Goal: Find specific page/section: Find specific page/section

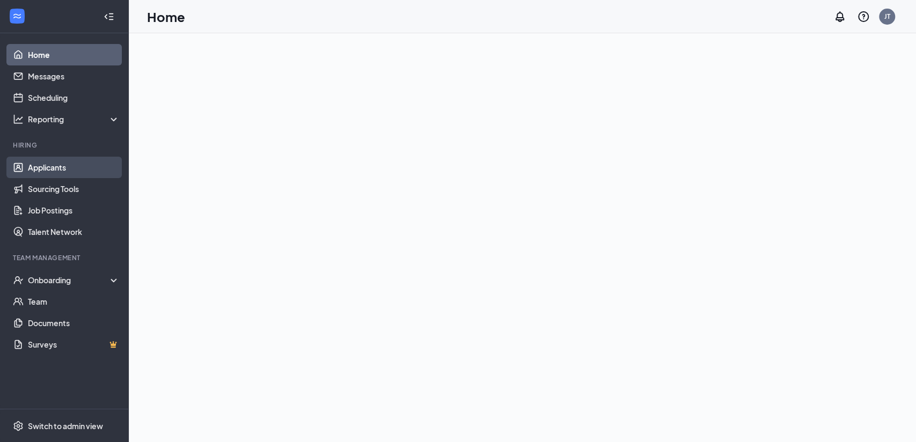
click at [50, 167] on link "Applicants" at bounding box center [74, 167] width 92 height 21
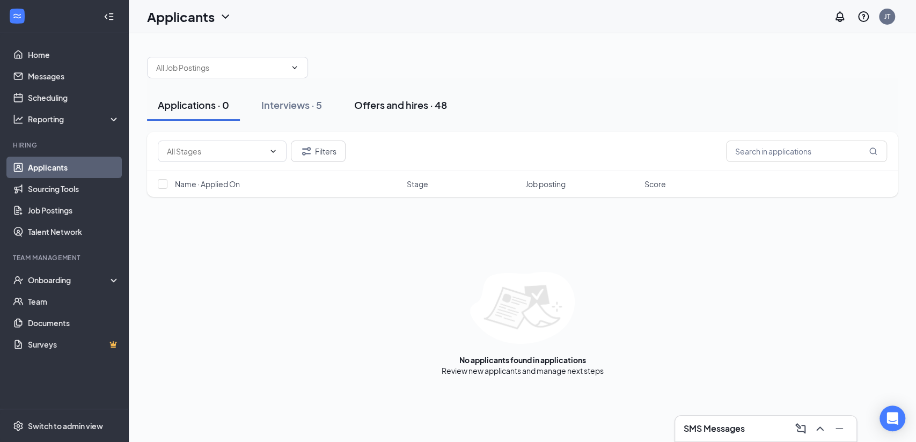
click at [406, 105] on div "Offers and hires · 48" at bounding box center [400, 104] width 93 height 13
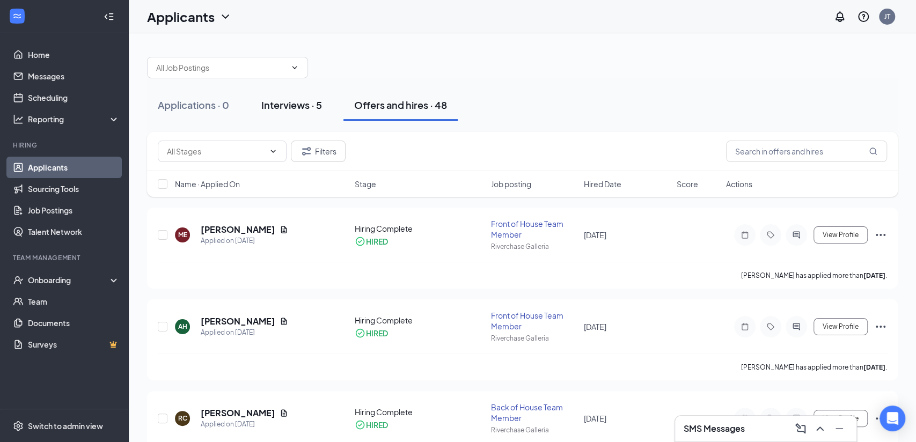
click at [303, 109] on div "Interviews · 5" at bounding box center [291, 104] width 61 height 13
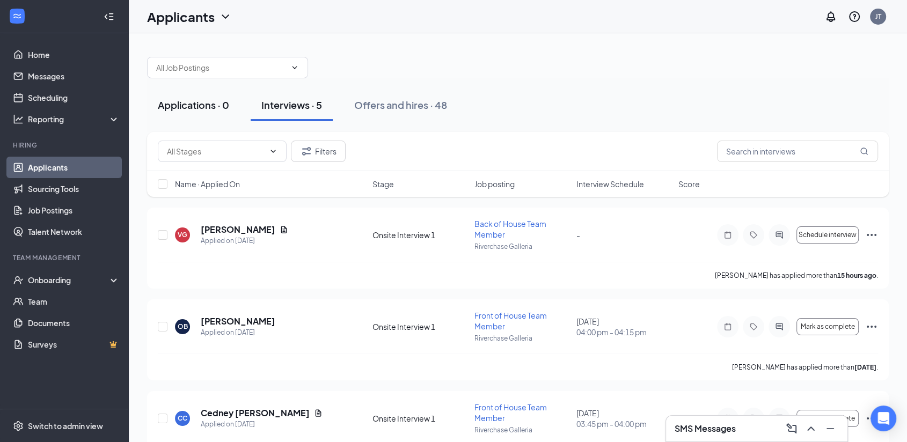
click at [200, 101] on div "Applications · 0" at bounding box center [193, 104] width 71 height 13
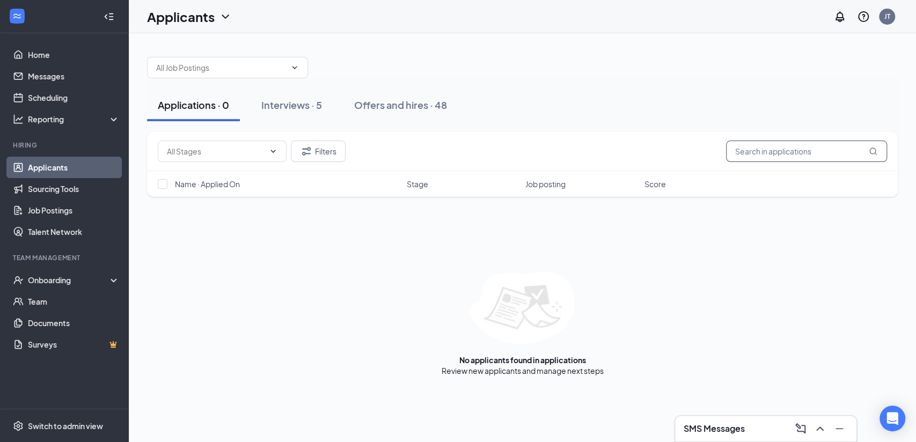
click at [795, 147] on input "text" at bounding box center [806, 151] width 161 height 21
type input "albanis"
